Goal: Transaction & Acquisition: Purchase product/service

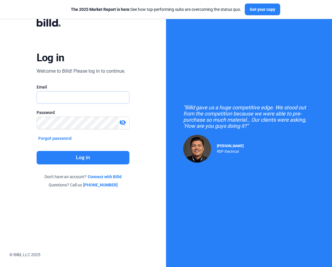
type input "[PERSON_NAME][EMAIL_ADDRESS][DOMAIN_NAME]"
click at [81, 158] on button "Log in" at bounding box center [83, 157] width 93 height 13
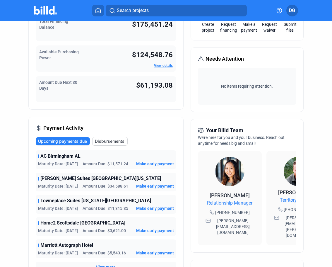
scroll to position [50, 0]
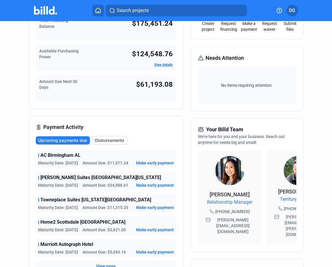
click at [152, 164] on span "Make early payment" at bounding box center [155, 163] width 38 height 6
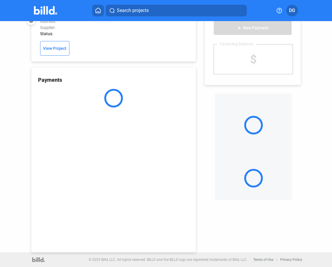
scroll to position [16, 0]
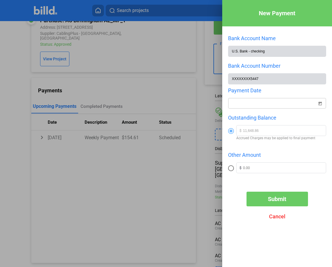
click at [266, 107] on div "New Payment Bank Account Name U.S. Bank - checking Bank Account Number XXXXXXXX…" at bounding box center [166, 133] width 332 height 267
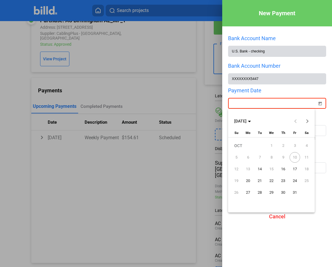
click at [297, 158] on span "10" at bounding box center [295, 157] width 11 height 11
click at [261, 170] on span "14" at bounding box center [260, 169] width 11 height 11
type input "[DATE]"
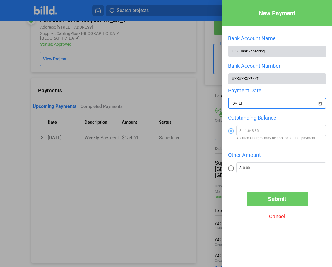
click at [231, 168] on span at bounding box center [231, 168] width 6 height 6
click at [231, 168] on input "radio" at bounding box center [231, 168] width 6 height 6
radio input "true"
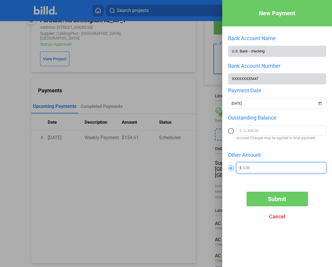
click at [257, 168] on input "text" at bounding box center [284, 167] width 83 height 9
type input "5,000"
click at [321, 103] on span "Open calendar" at bounding box center [320, 100] width 14 height 14
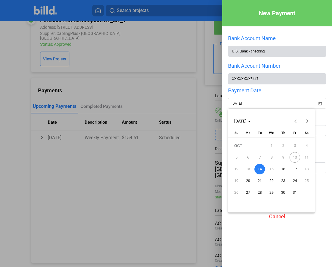
click at [260, 170] on span "14" at bounding box center [260, 169] width 11 height 11
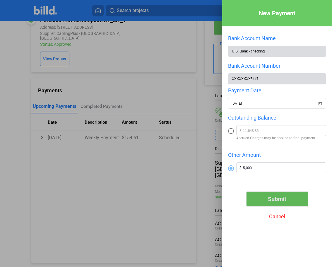
click at [275, 200] on span "Submit" at bounding box center [277, 198] width 18 height 7
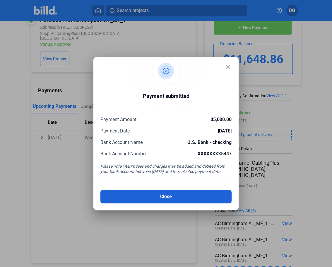
click at [159, 196] on button "Close" at bounding box center [165, 196] width 131 height 13
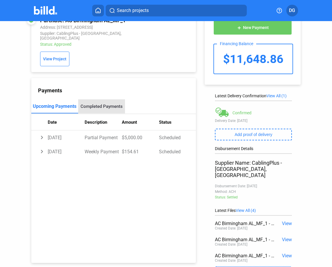
click at [98, 104] on div "Completed Payments" at bounding box center [102, 106] width 42 height 5
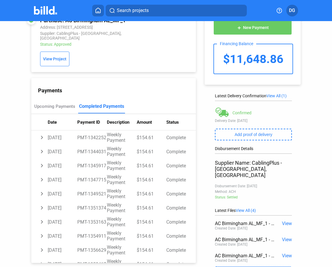
scroll to position [0, 0]
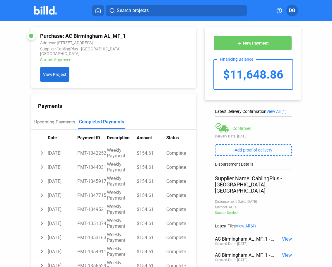
click at [55, 72] on span "View Project" at bounding box center [54, 74] width 23 height 5
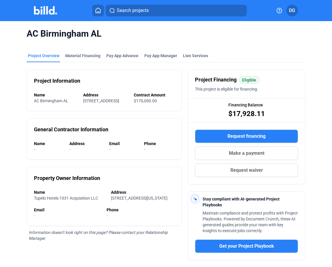
click at [95, 5] on button at bounding box center [98, 11] width 12 height 12
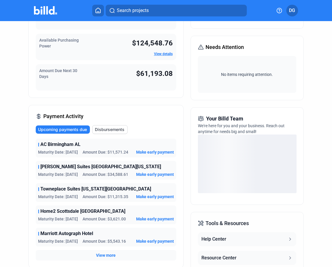
scroll to position [62, 0]
